Goal: Complete application form: Complete application form

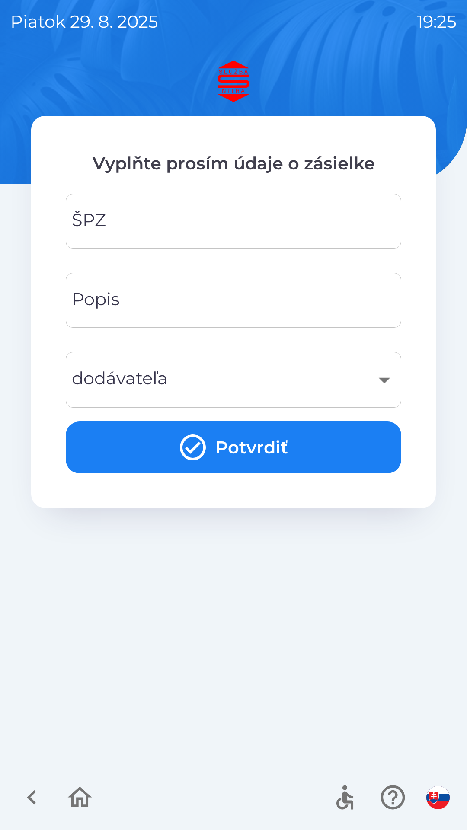
click at [252, 227] on input "ŠPZ" at bounding box center [233, 221] width 315 height 34
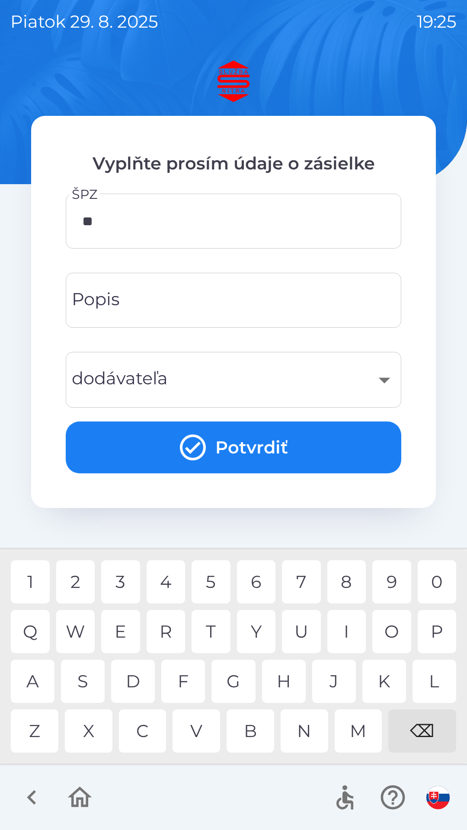
click at [385, 632] on div "O" at bounding box center [391, 631] width 39 height 43
click at [128, 632] on div "E" at bounding box center [120, 631] width 39 height 43
type input "*******"
click at [340, 626] on div "I" at bounding box center [346, 631] width 39 height 43
click at [208, 297] on input "Popis" at bounding box center [233, 300] width 315 height 34
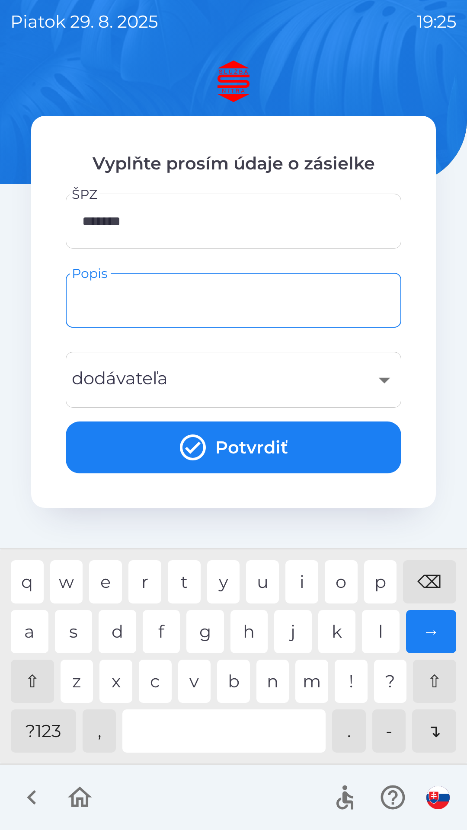
click at [329, 379] on div "​" at bounding box center [233, 379] width 315 height 35
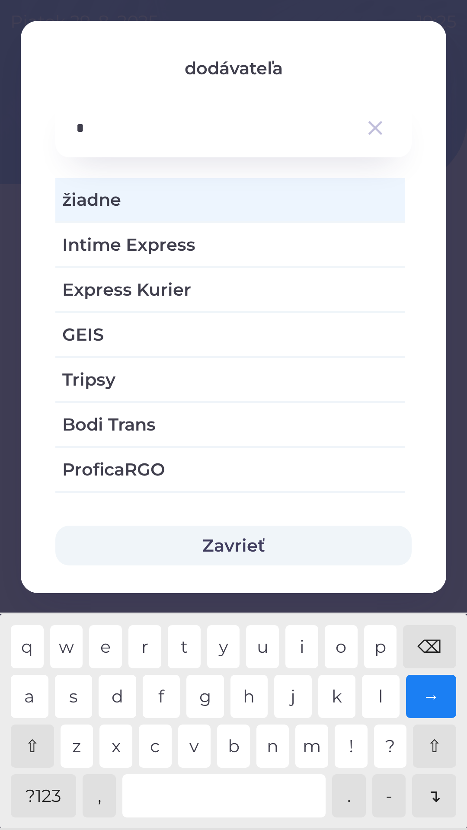
click at [298, 640] on div "i" at bounding box center [301, 646] width 33 height 43
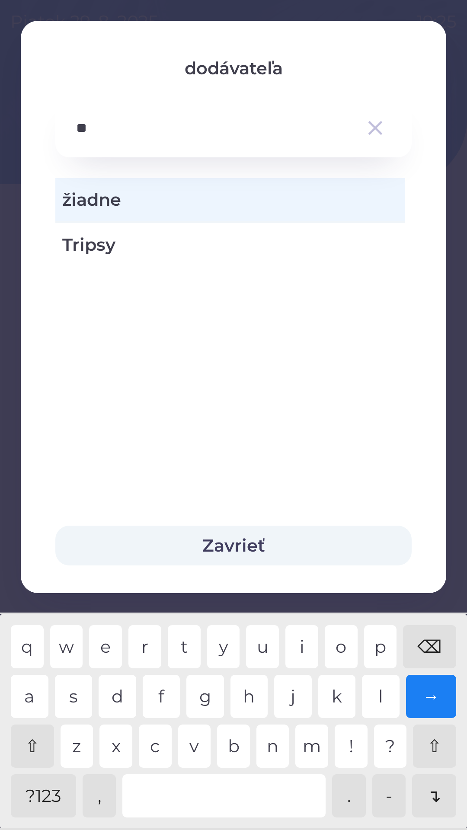
click at [382, 646] on div "p" at bounding box center [380, 646] width 33 height 43
type input "***"
click at [294, 531] on button "Zavrieť" at bounding box center [233, 546] width 356 height 40
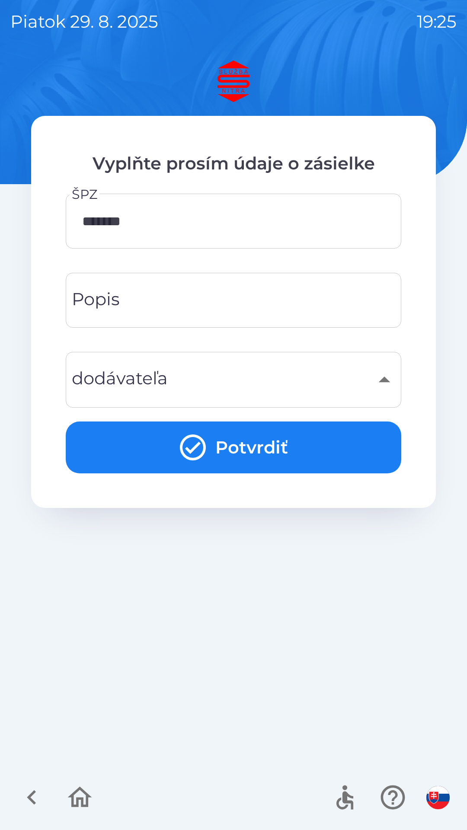
click at [260, 296] on input "Popis" at bounding box center [233, 300] width 315 height 34
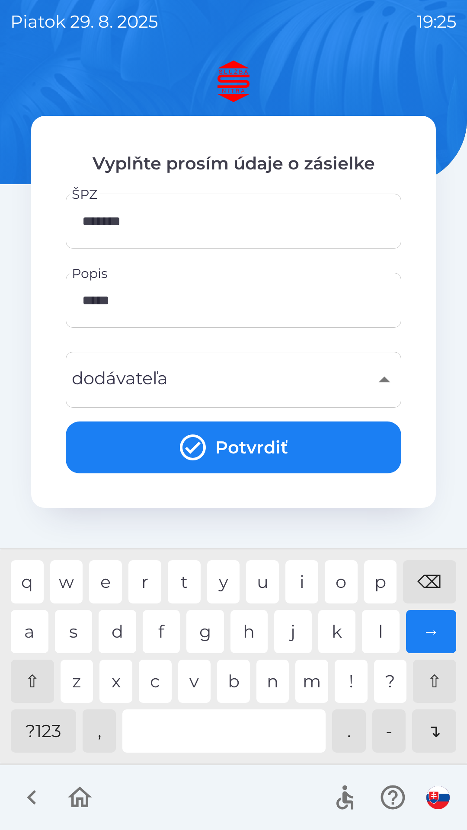
type input "******"
click at [192, 586] on div "t" at bounding box center [184, 581] width 33 height 43
click at [274, 437] on button "Potvrdiť" at bounding box center [233, 447] width 335 height 52
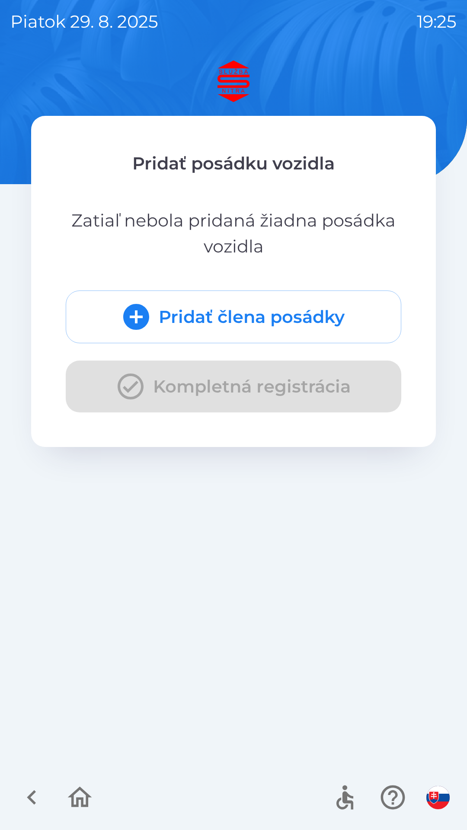
click at [282, 377] on div "Pridať člena posádky Kompletná registrácia" at bounding box center [233, 351] width 335 height 122
click at [248, 309] on button "Pridať člena posádky" at bounding box center [233, 316] width 335 height 53
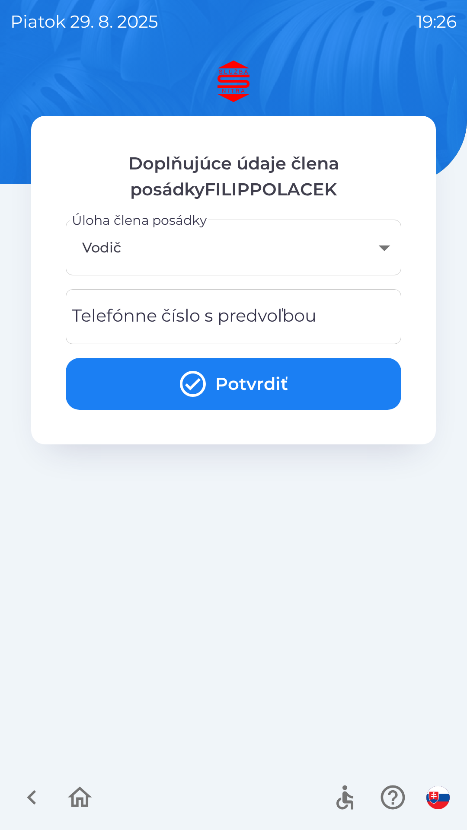
click at [304, 324] on div "Telefónne číslo s predvoľbou Telefónne číslo s predvoľbou" at bounding box center [233, 316] width 335 height 55
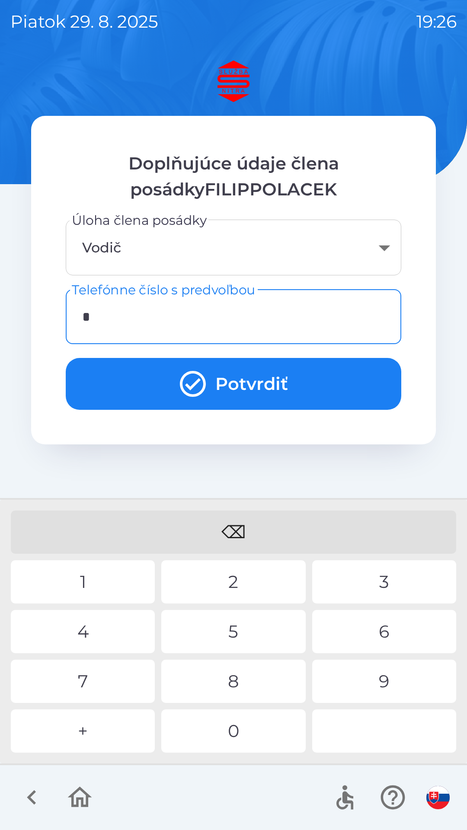
click at [123, 730] on div "+" at bounding box center [83, 730] width 144 height 43
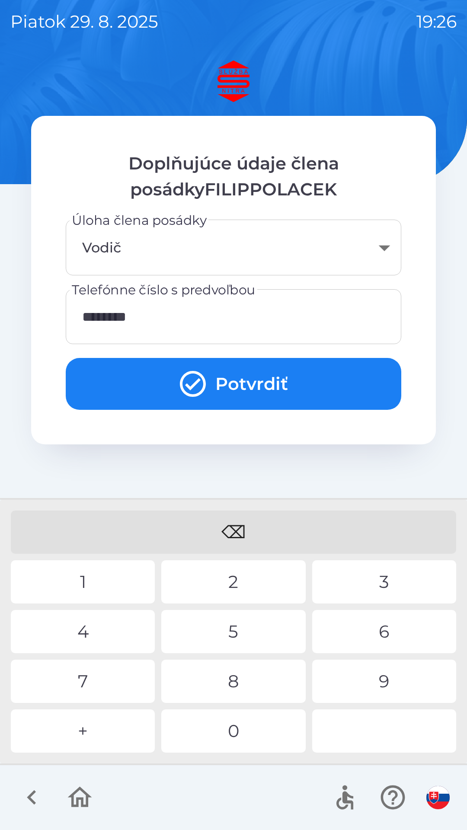
click at [386, 580] on div "3" at bounding box center [384, 581] width 144 height 43
click at [255, 579] on div "2" at bounding box center [233, 581] width 144 height 43
click at [378, 687] on div "9" at bounding box center [384, 681] width 144 height 43
type input "**********"
click at [246, 380] on button "Potvrdiť" at bounding box center [233, 384] width 335 height 52
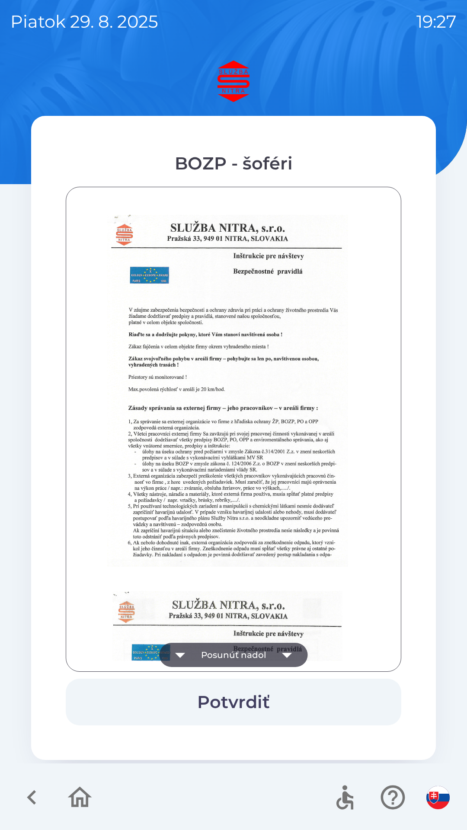
click at [252, 697] on button "Potvrdiť" at bounding box center [233, 702] width 335 height 47
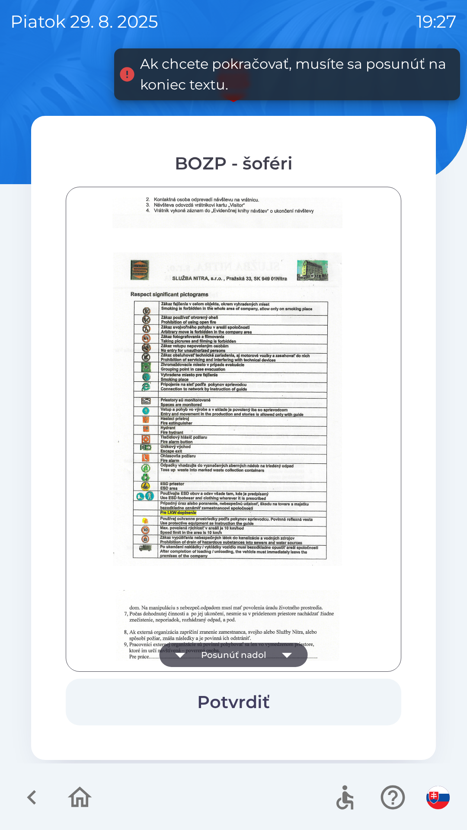
scroll to position [969, 0]
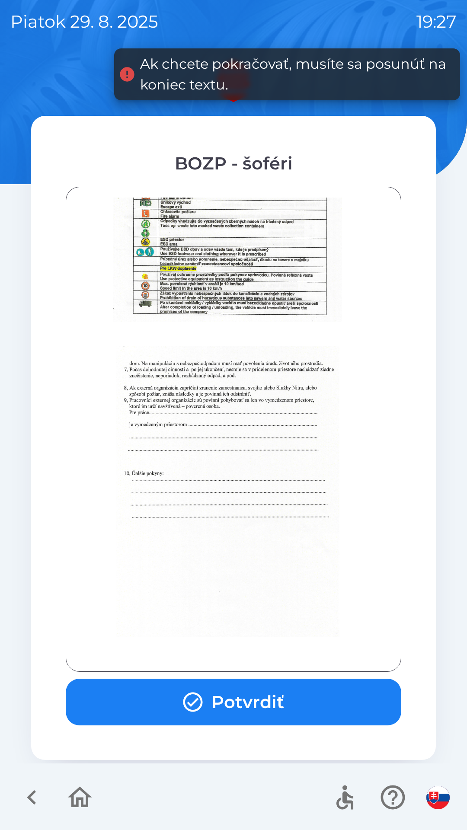
click at [264, 706] on button "Potvrdiť" at bounding box center [233, 702] width 335 height 47
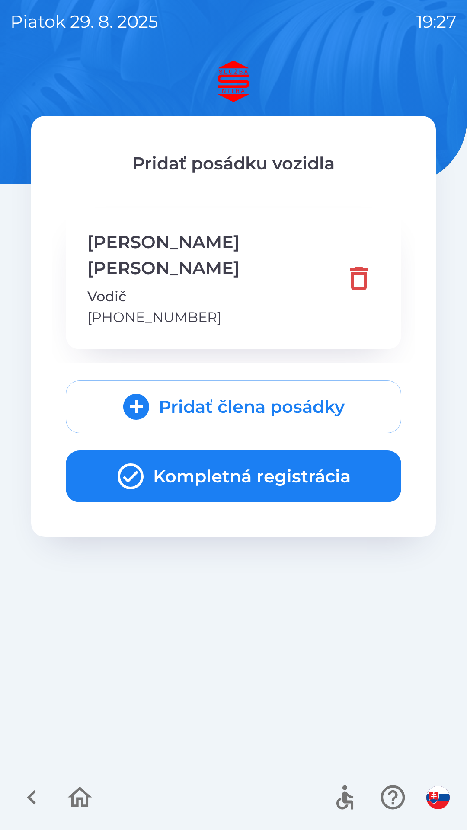
click at [290, 450] on button "Kompletná registrácia" at bounding box center [233, 476] width 335 height 52
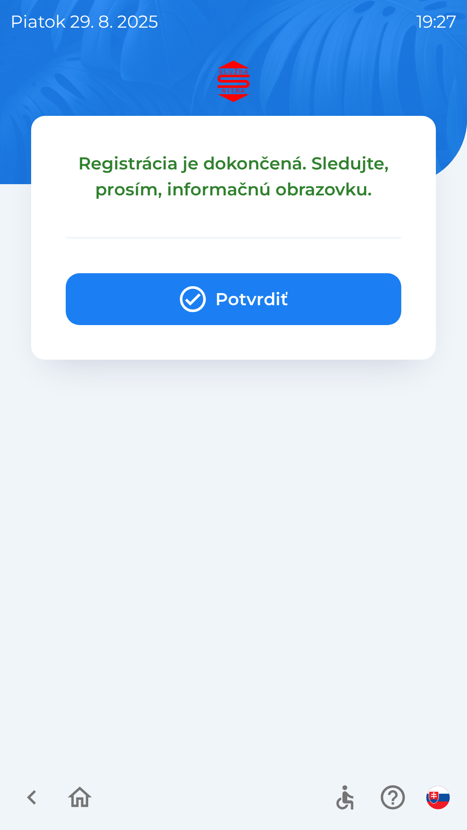
click at [275, 298] on button "Potvrdiť" at bounding box center [233, 299] width 335 height 52
